Goal: Information Seeking & Learning: Learn about a topic

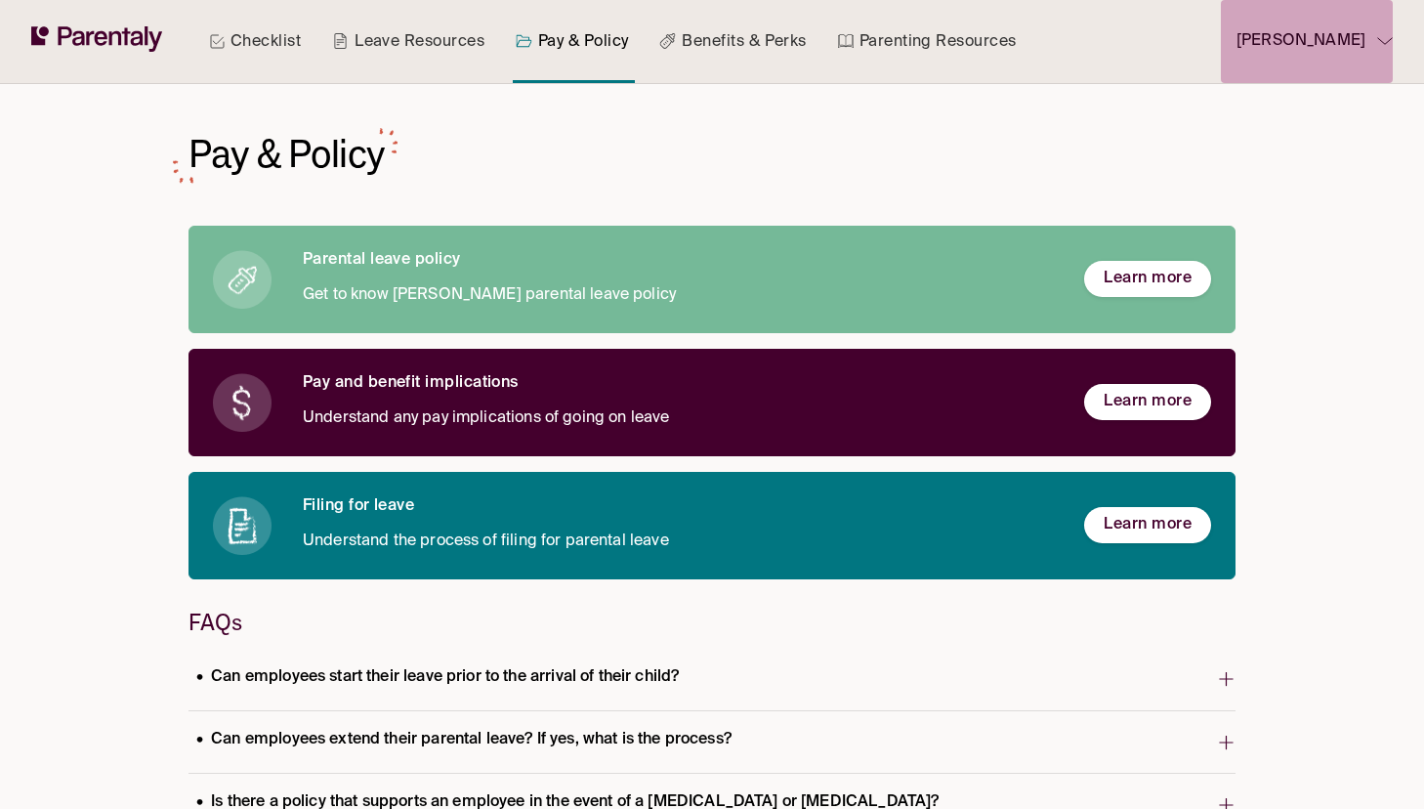
click at [1363, 41] on p "[PERSON_NAME]" at bounding box center [1300, 41] width 129 height 26
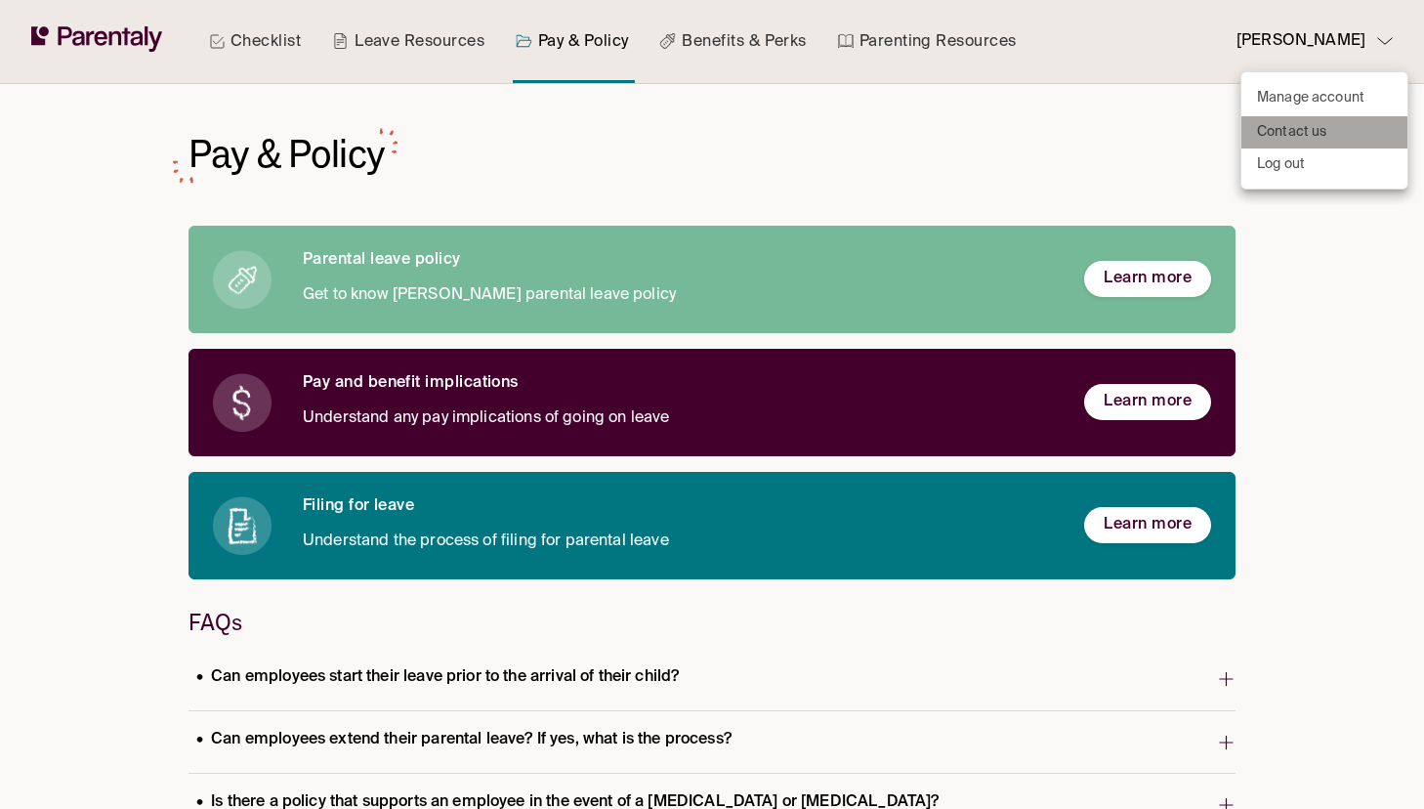
click at [1298, 118] on li "Contact us" at bounding box center [1324, 132] width 166 height 32
click at [1296, 89] on p "Manage account" at bounding box center [1310, 98] width 107 height 21
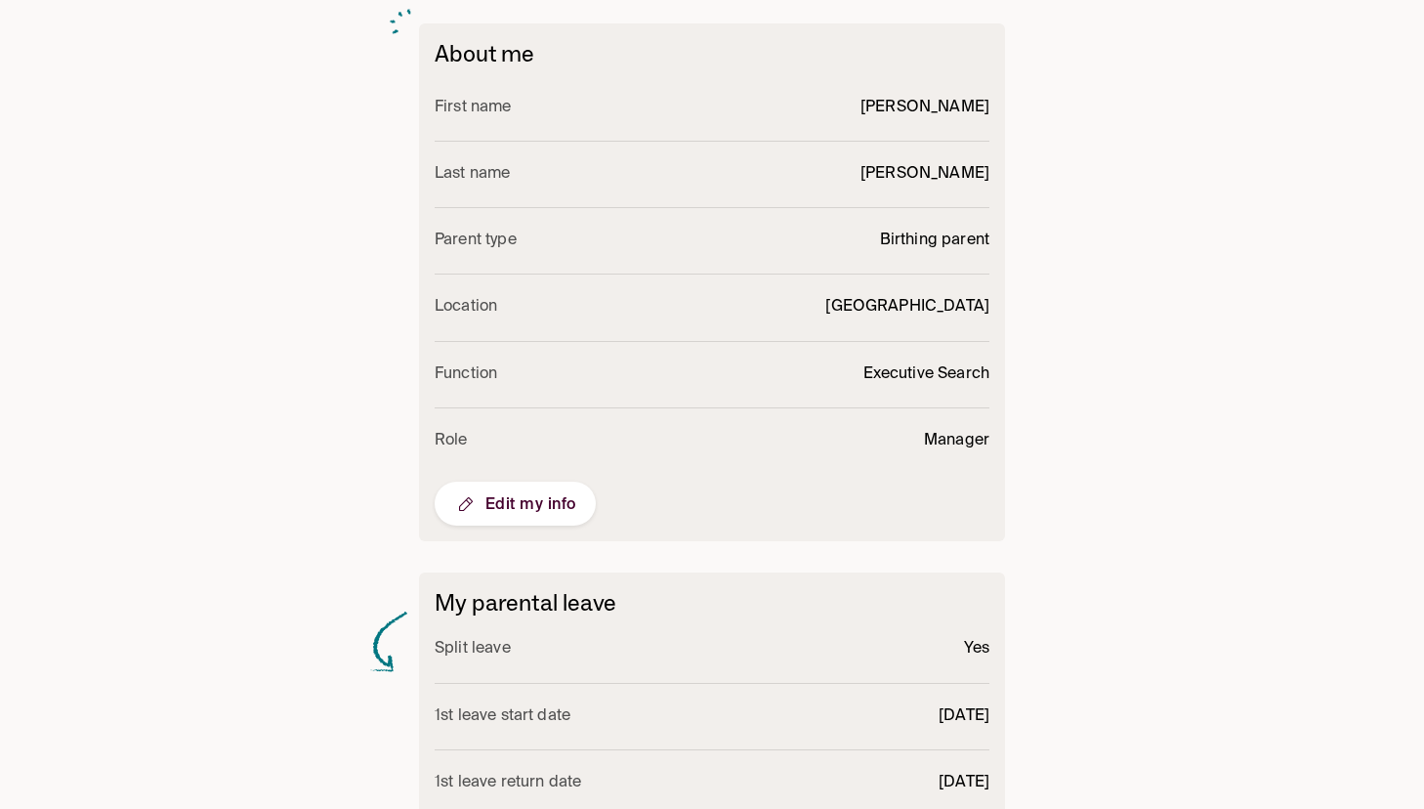
scroll to position [727, 0]
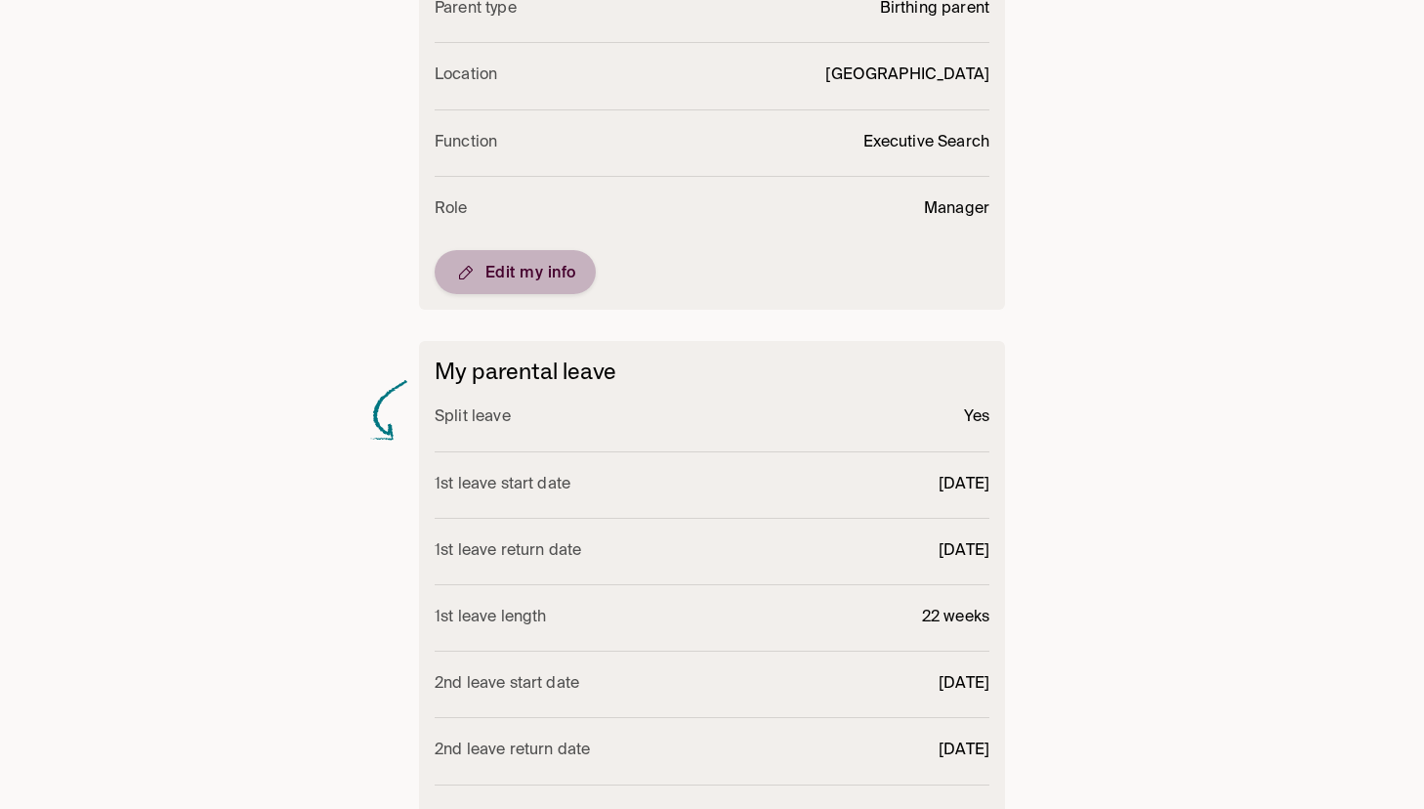
click at [492, 259] on button "Edit my info" at bounding box center [515, 272] width 161 height 44
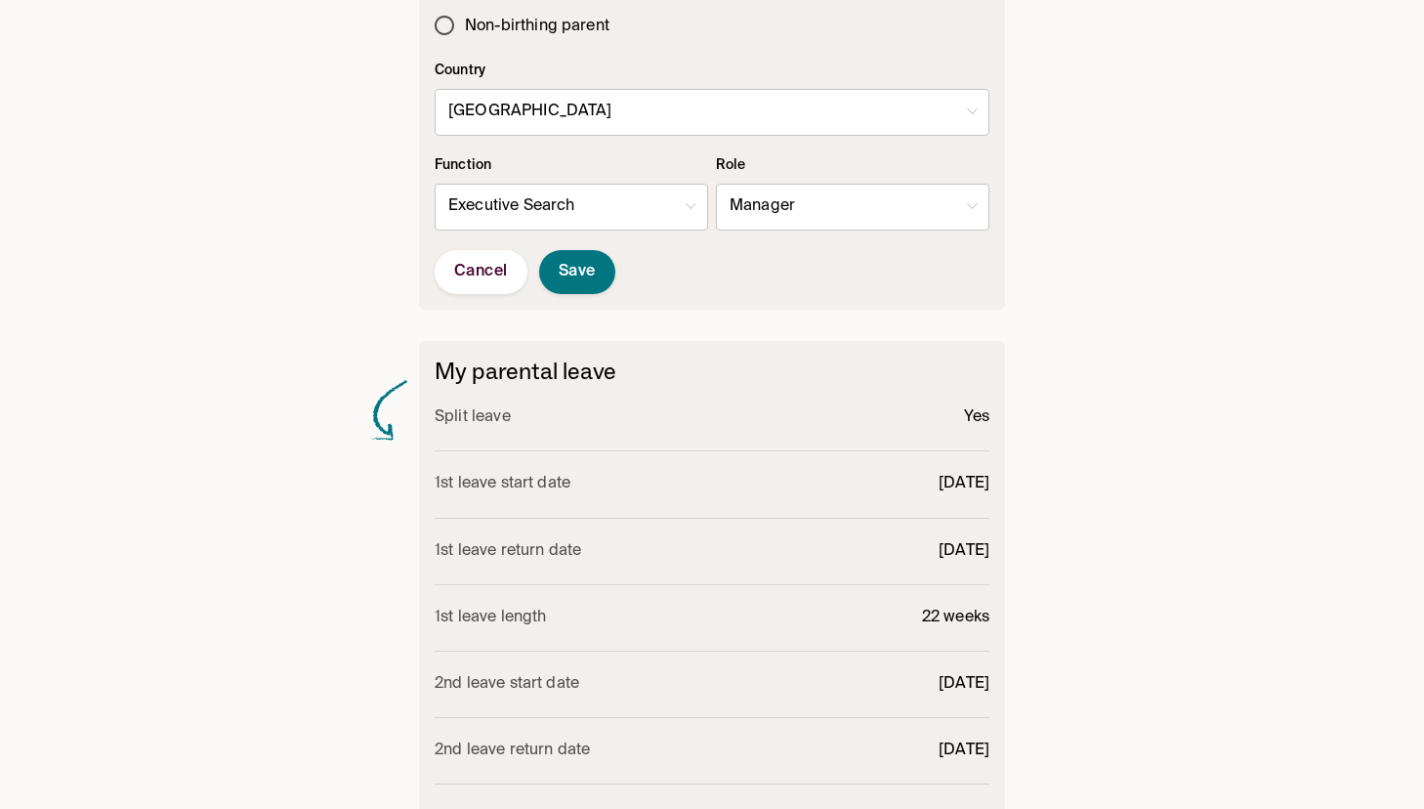
click at [612, 103] on body "Checklist Leave Resources Pay & Policy Benefits & Perks Parenting Resources [PE…" at bounding box center [712, 111] width 1424 height 1676
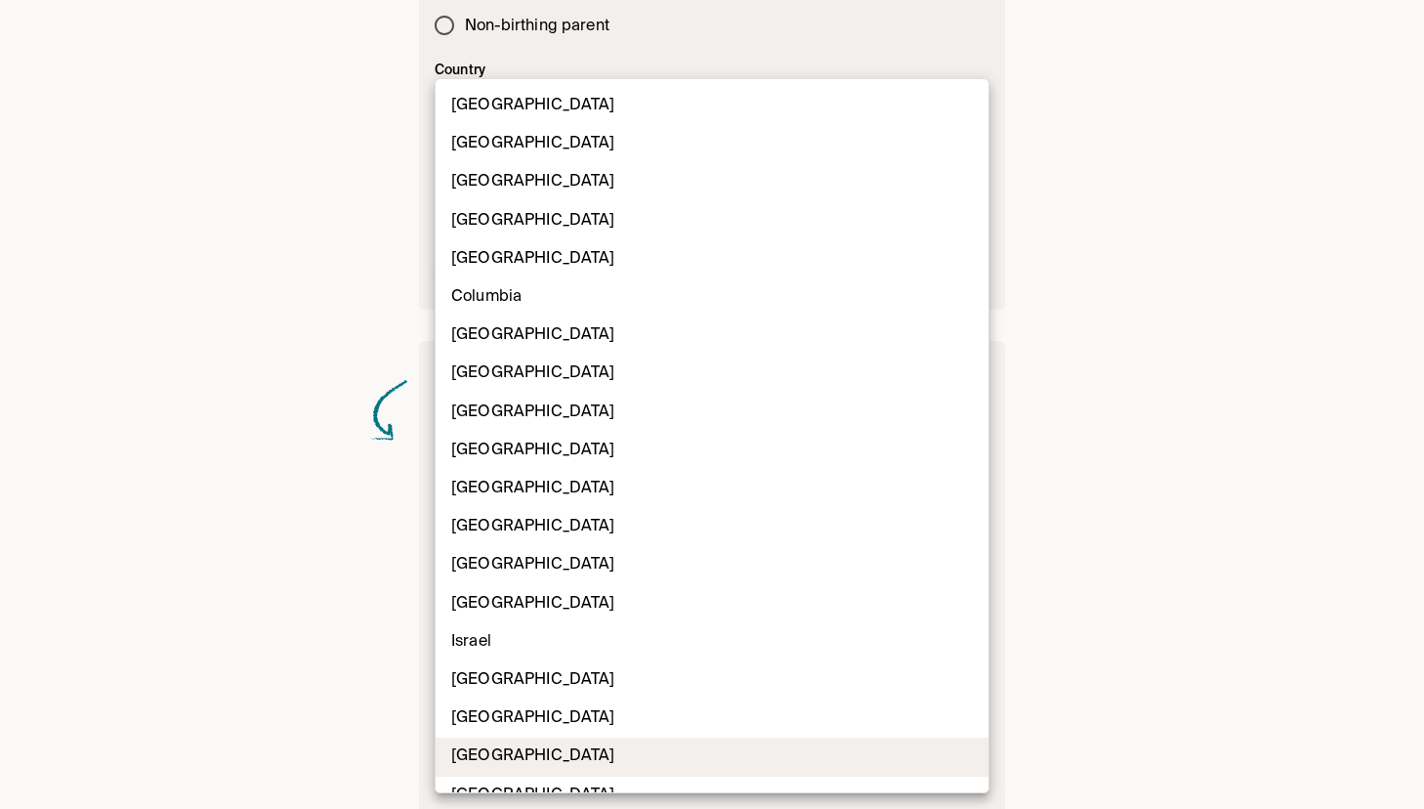
scroll to position [489, 0]
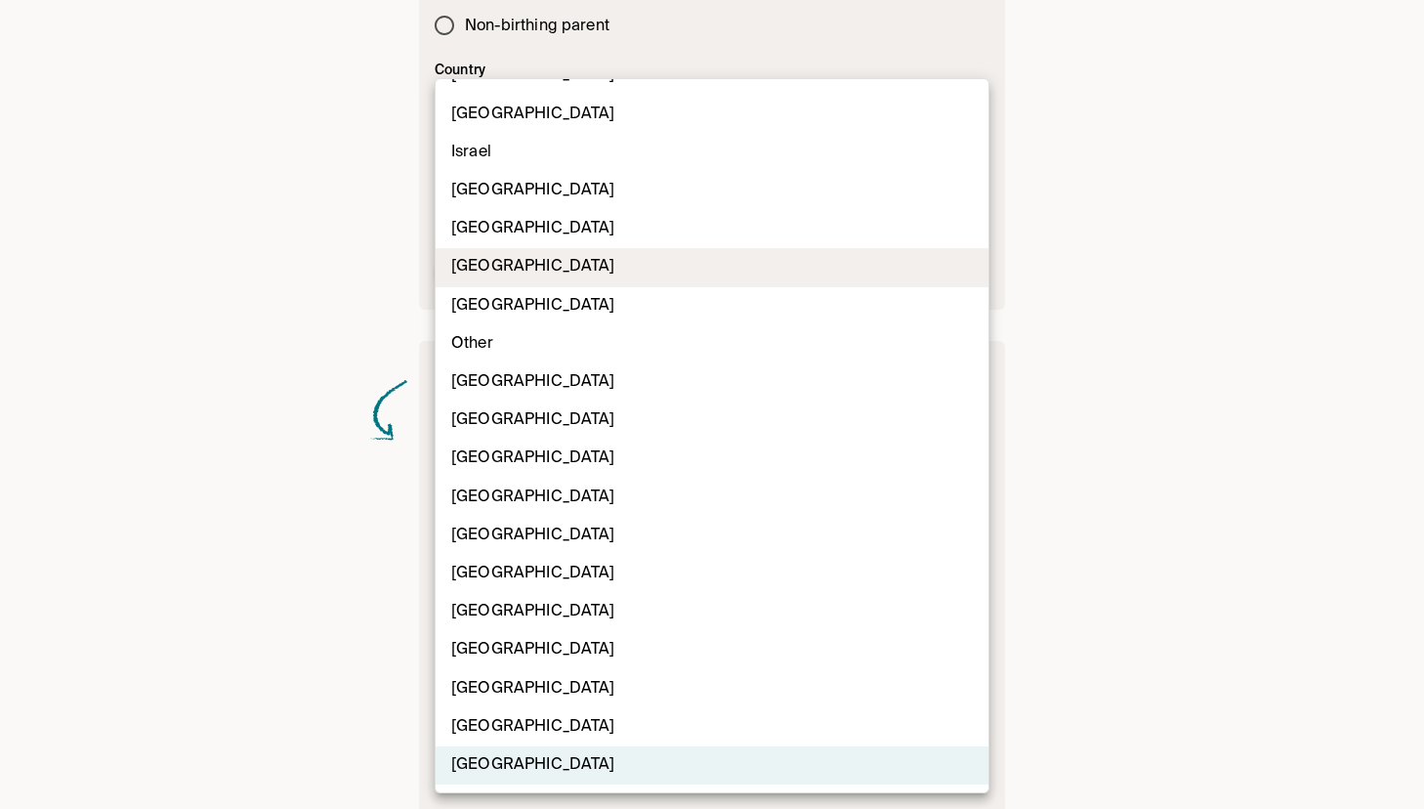
click at [606, 275] on li "[GEOGRAPHIC_DATA]" at bounding box center [712, 267] width 553 height 38
type input "**"
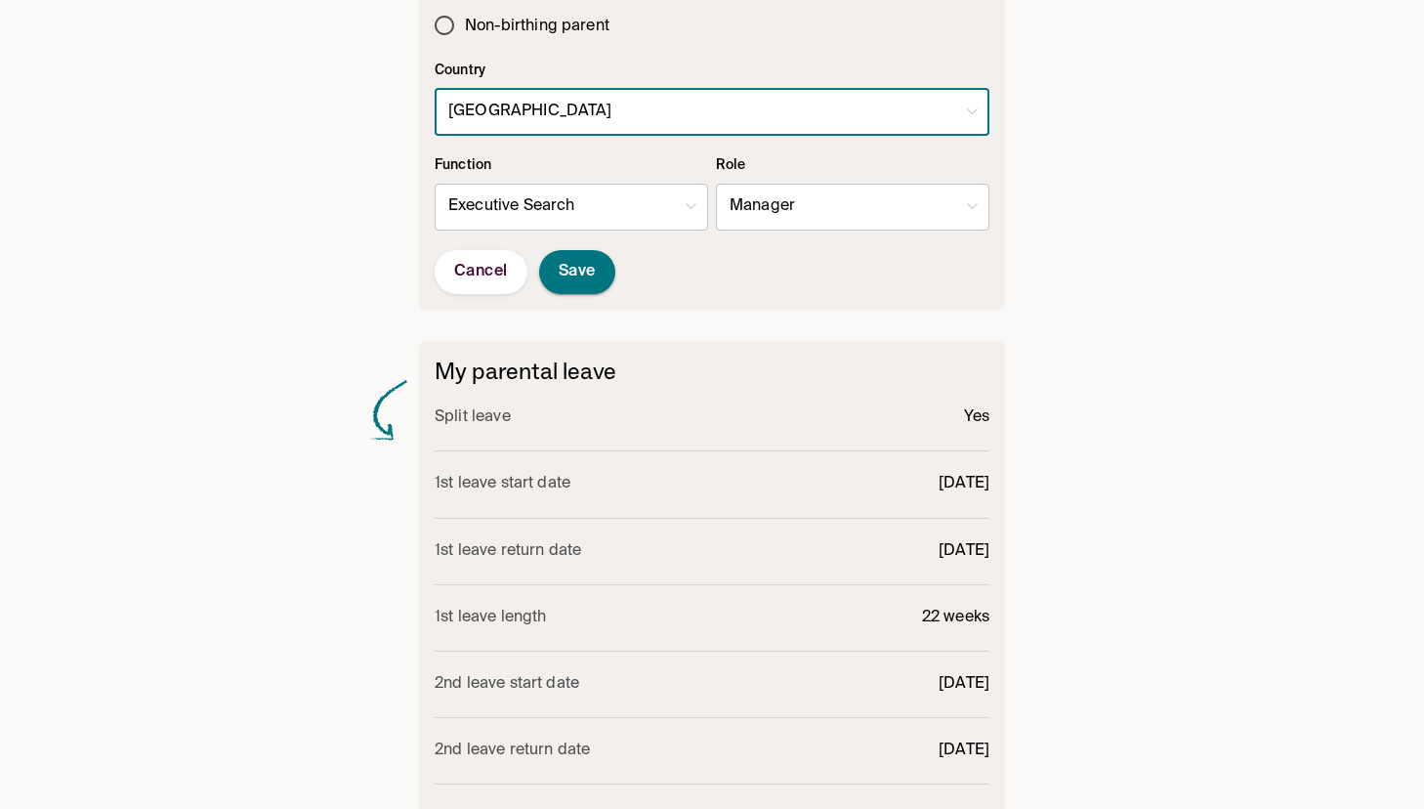
click at [604, 290] on button "Save" at bounding box center [577, 272] width 76 height 44
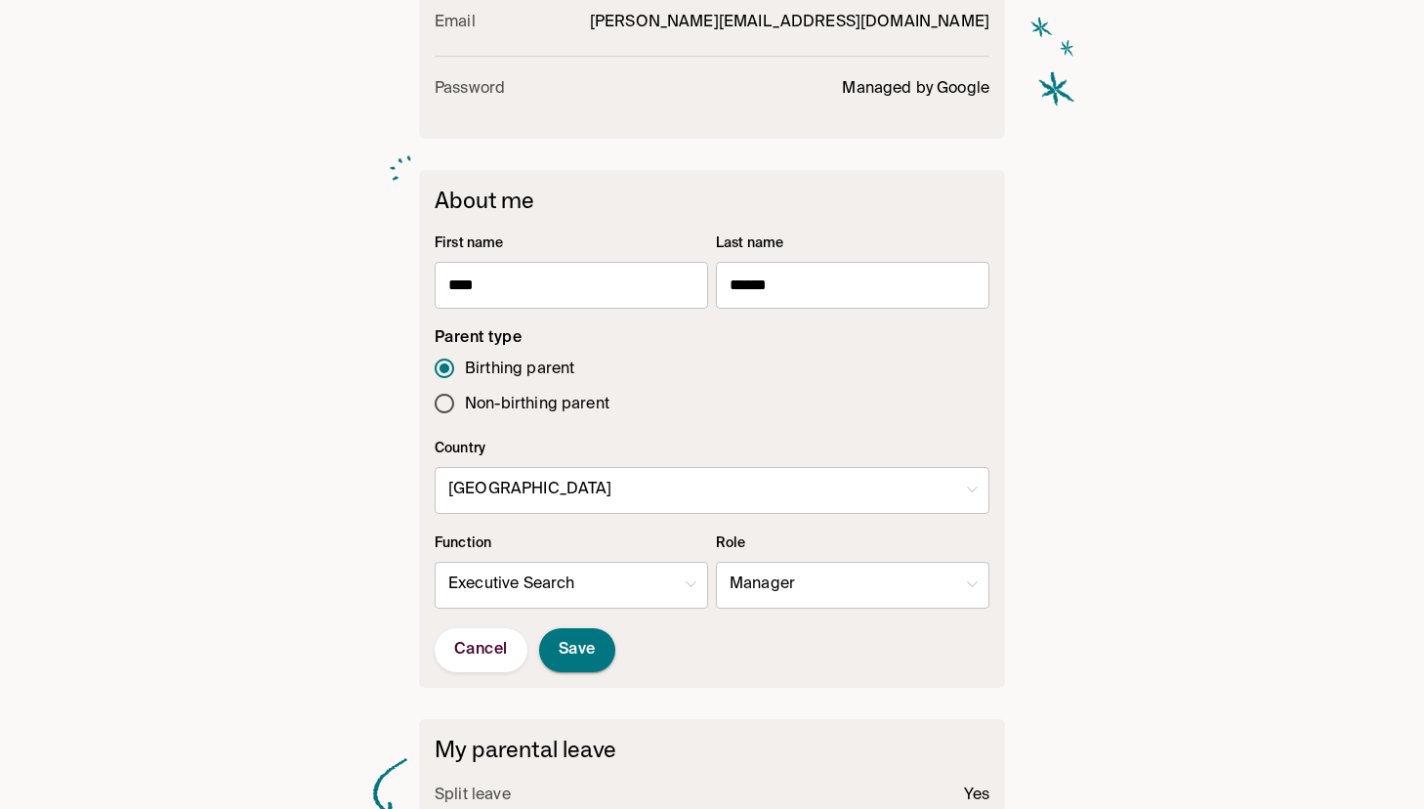
scroll to position [0, 0]
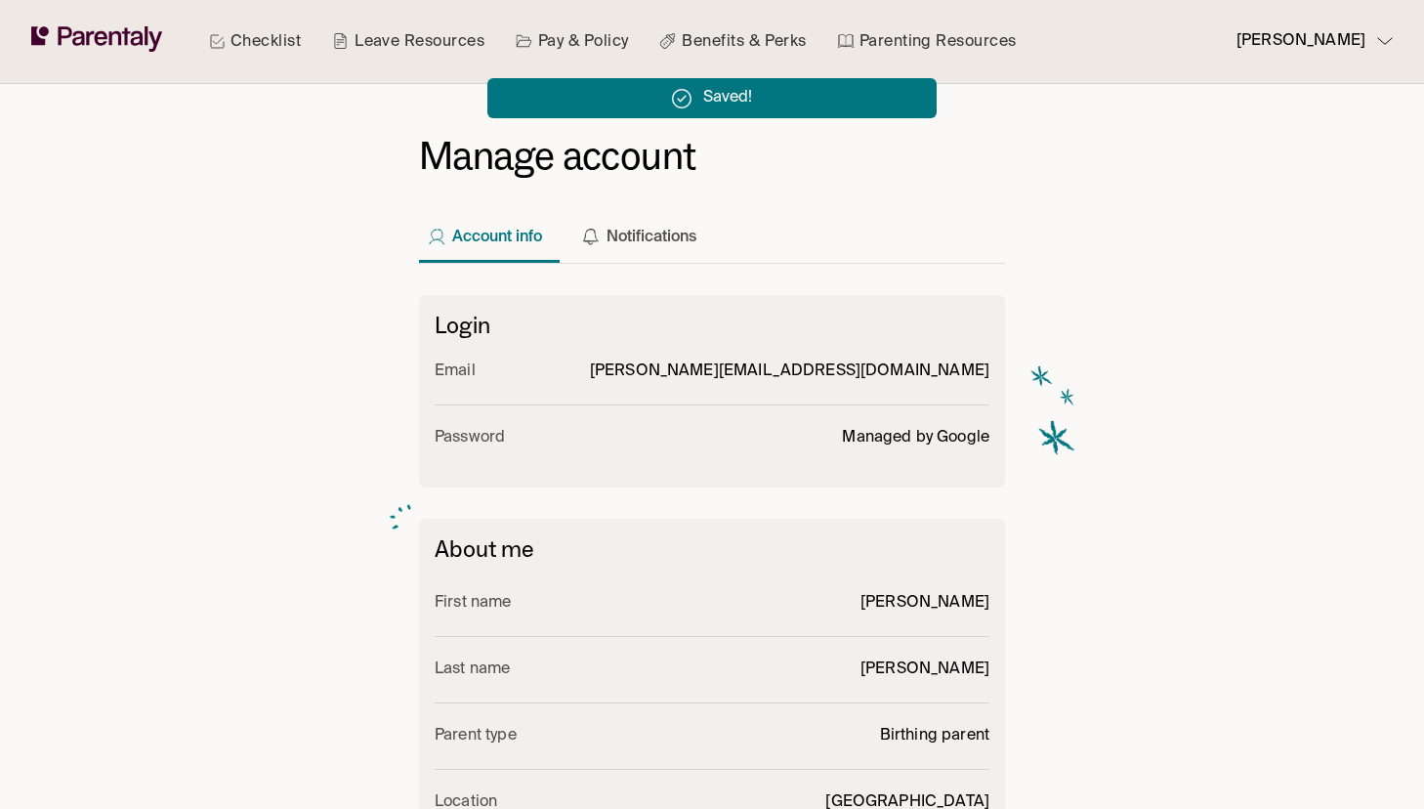
click at [379, 35] on link "Leave Resources" at bounding box center [408, 41] width 160 height 83
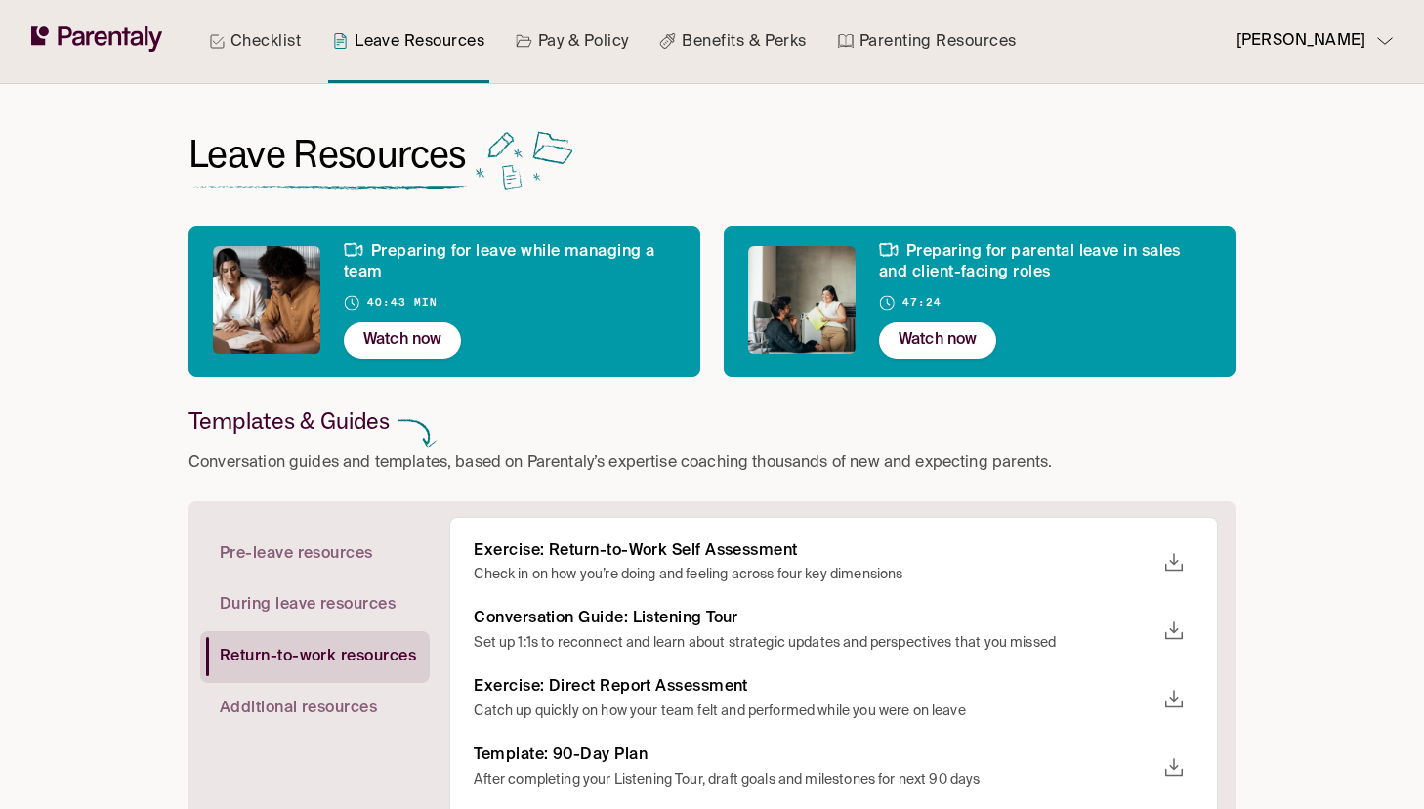
click at [596, 39] on link "Pay & Policy" at bounding box center [572, 41] width 121 height 83
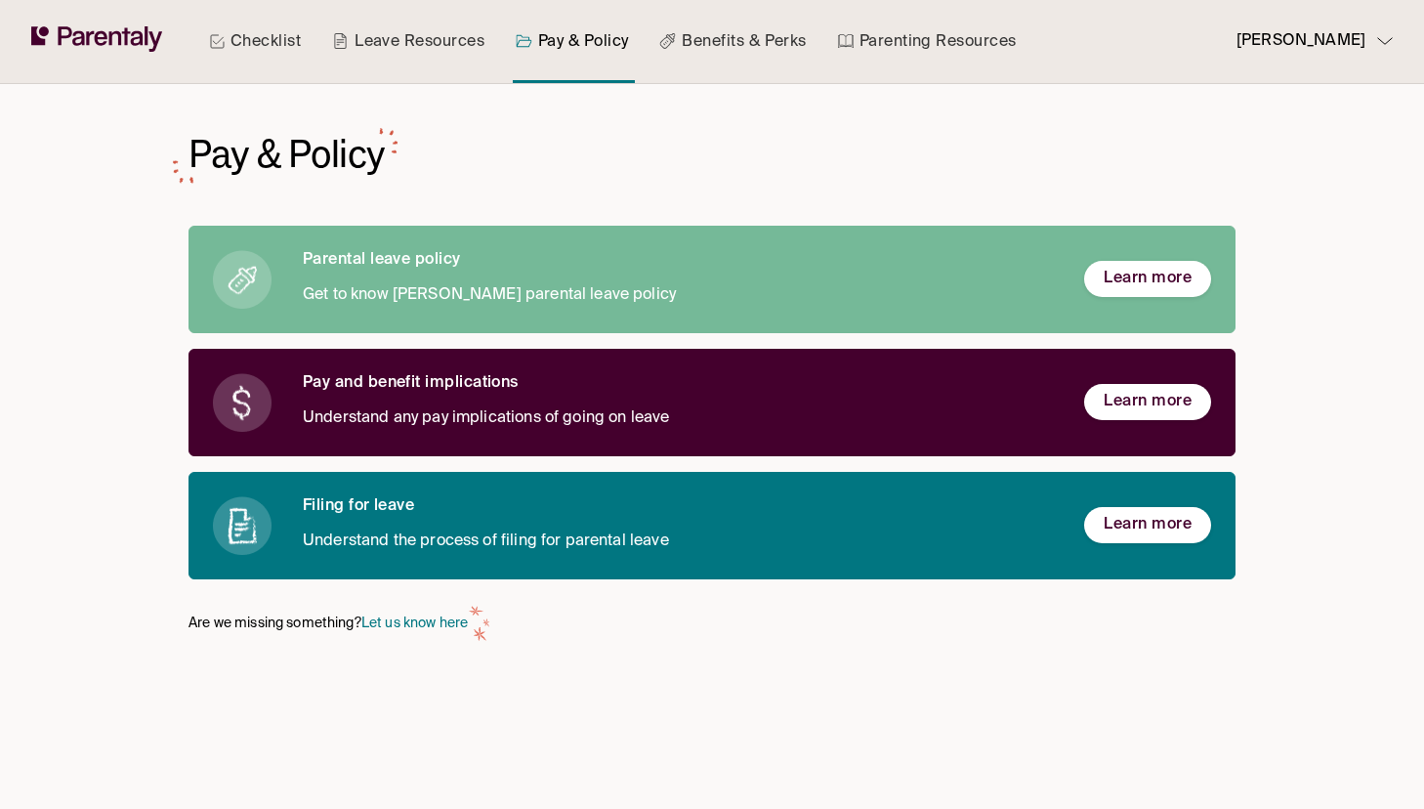
click at [480, 296] on p "Get to know [PERSON_NAME] parental leave policy" at bounding box center [678, 295] width 750 height 26
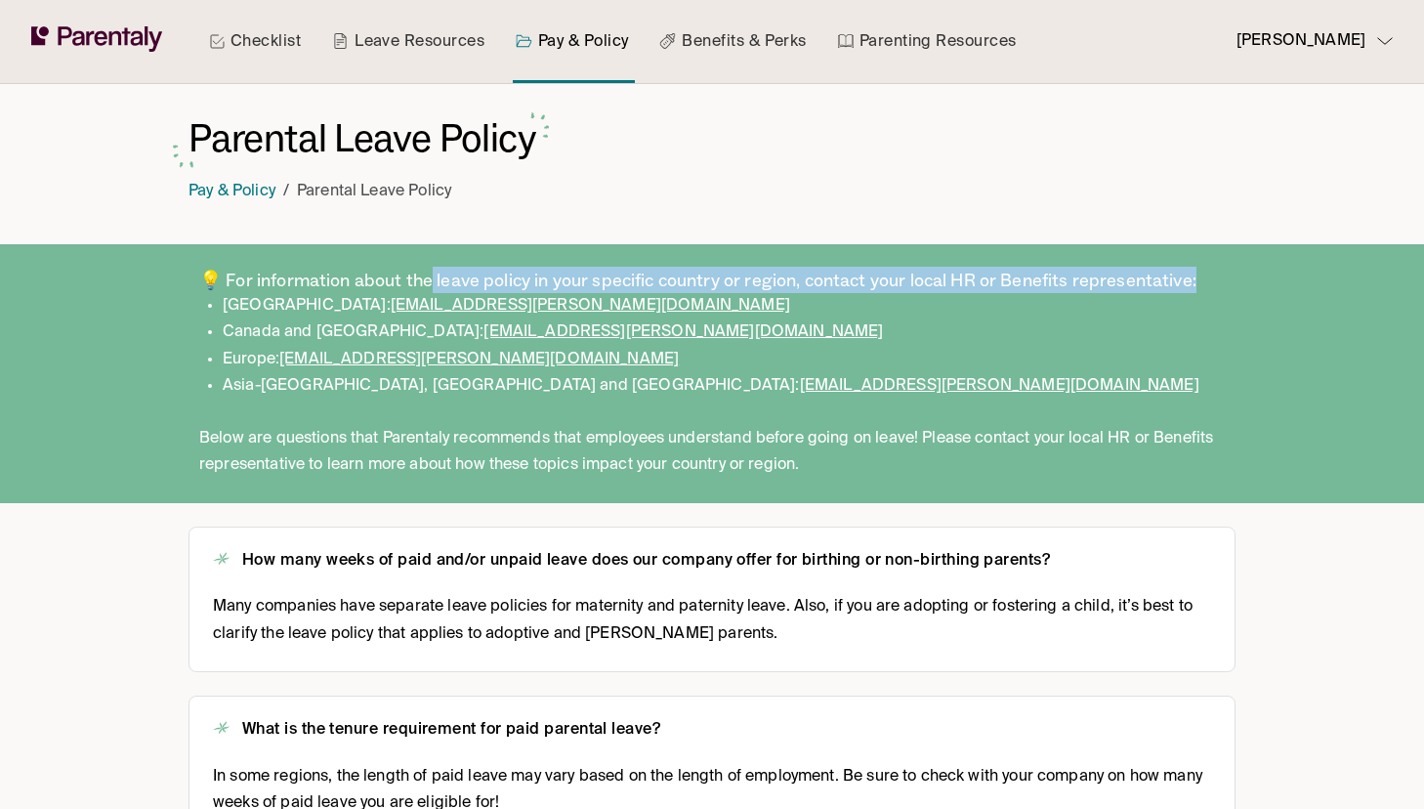
drag, startPoint x: 429, startPoint y: 281, endPoint x: 1196, endPoint y: 285, distance: 767.7
click at [1197, 285] on h3 "💡 For information about the leave policy in your specific country or region, co…" at bounding box center [712, 280] width 1026 height 26
copy h3 "leave policy in your specific country or region, contact your local HR or Benef…"
